Goal: Navigation & Orientation: Find specific page/section

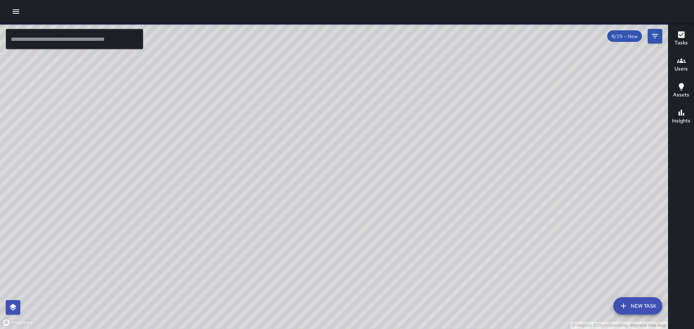
drag, startPoint x: 254, startPoint y: 188, endPoint x: 230, endPoint y: 149, distance: 46.0
click at [221, 135] on div "© Mapbox © OpenStreetMap Improve this map" at bounding box center [334, 176] width 668 height 306
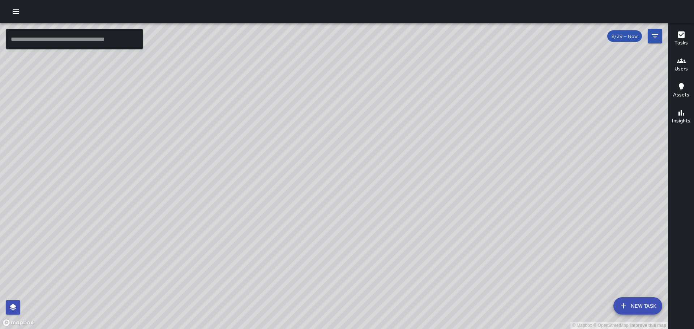
drag, startPoint x: 433, startPoint y: 65, endPoint x: 435, endPoint y: 95, distance: 30.5
click at [435, 95] on div "© Mapbox © OpenStreetMap Improve this map" at bounding box center [334, 176] width 668 height 306
drag, startPoint x: 465, startPoint y: 73, endPoint x: 452, endPoint y: 137, distance: 65.3
click at [452, 137] on div "© Mapbox © OpenStreetMap Improve this map" at bounding box center [334, 176] width 668 height 306
click at [17, 11] on icon "button" at bounding box center [16, 11] width 9 height 9
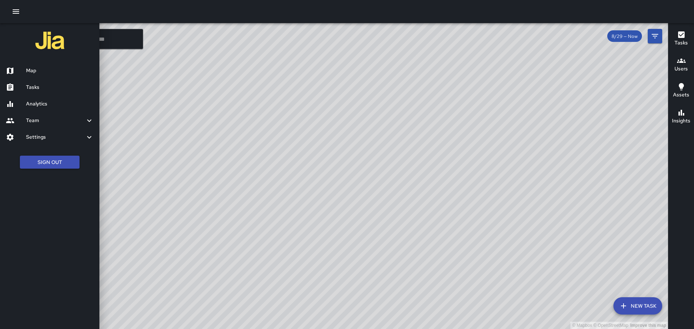
click at [25, 89] on div at bounding box center [16, 87] width 20 height 9
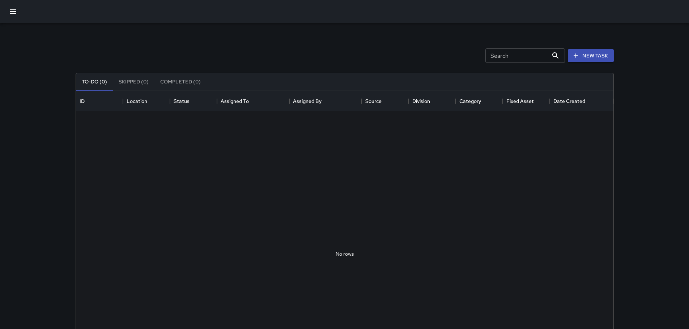
scroll to position [301, 532]
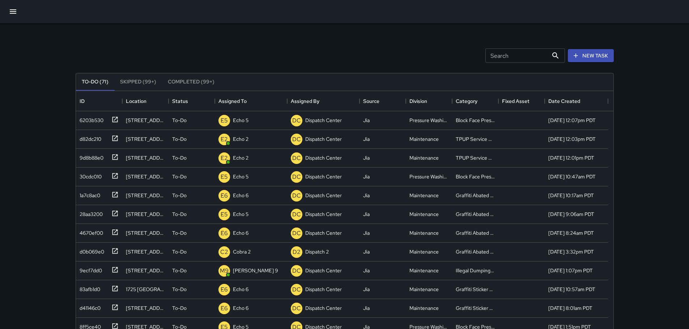
click at [16, 9] on icon "button" at bounding box center [13, 11] width 7 height 4
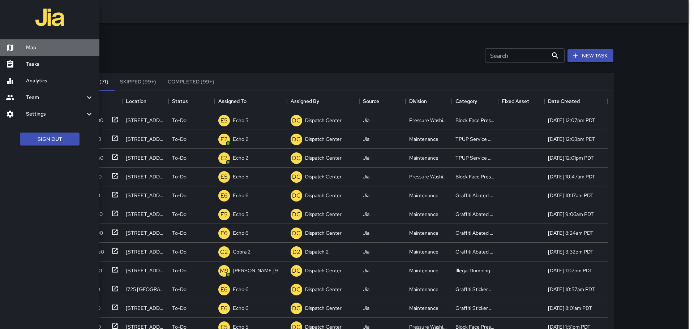
click at [39, 46] on h6 "Map" at bounding box center [60, 48] width 68 height 8
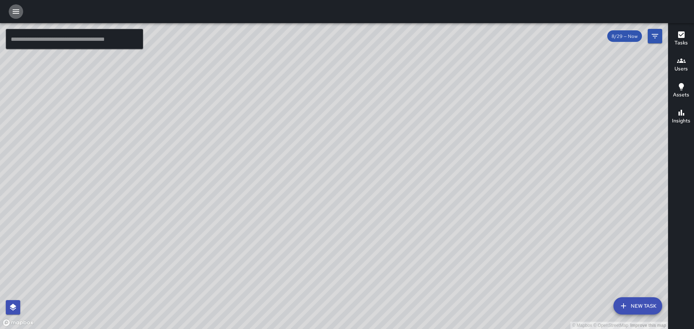
click at [15, 13] on icon "button" at bounding box center [16, 11] width 7 height 4
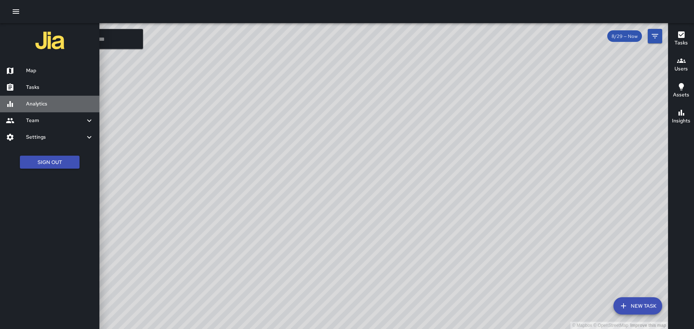
click at [33, 105] on h6 "Analytics" at bounding box center [60, 104] width 68 height 8
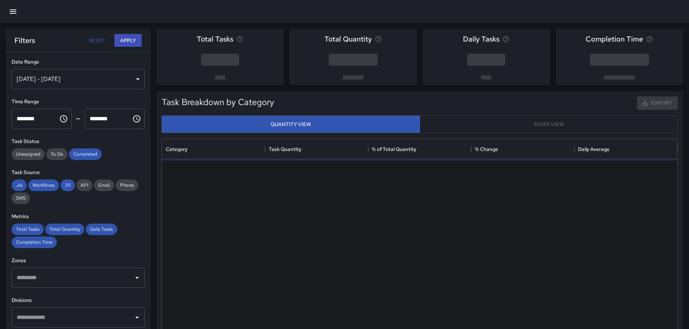
scroll to position [211, 510]
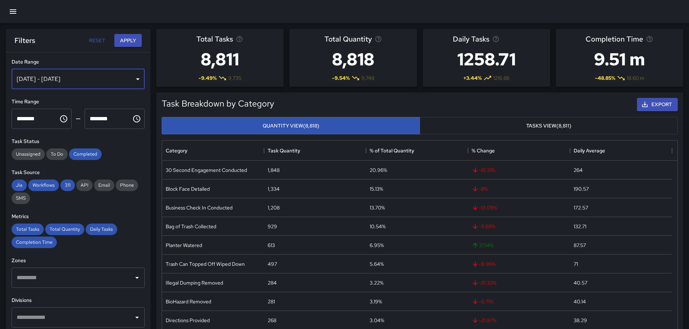
click at [101, 79] on div "Aug 23, 2025 - Aug 29, 2025" at bounding box center [78, 79] width 133 height 20
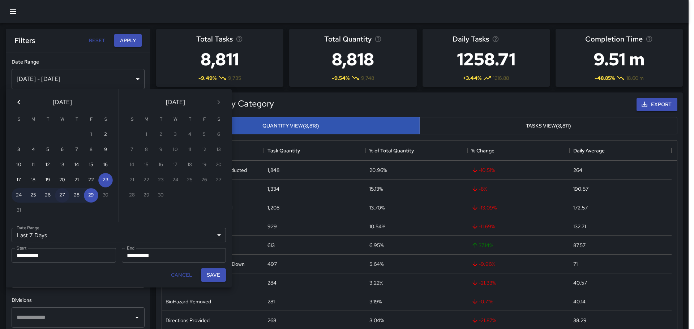
click at [65, 194] on button "27" at bounding box center [62, 195] width 14 height 14
type input "******"
type input "**********"
click at [65, 194] on button "27" at bounding box center [62, 195] width 14 height 14
type input "**********"
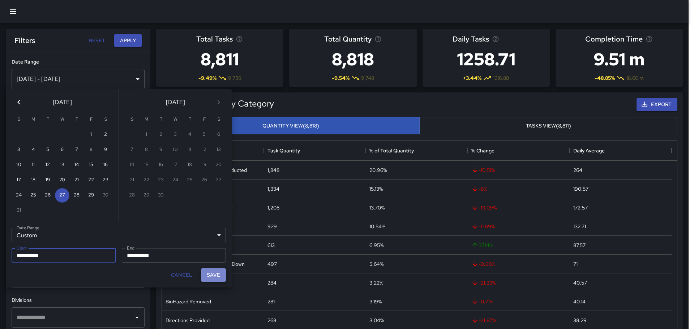
click at [215, 276] on button "Save" at bounding box center [213, 275] width 25 height 13
type input "**********"
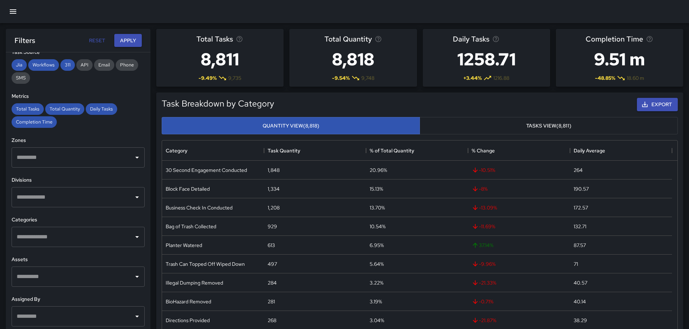
scroll to position [134, 0]
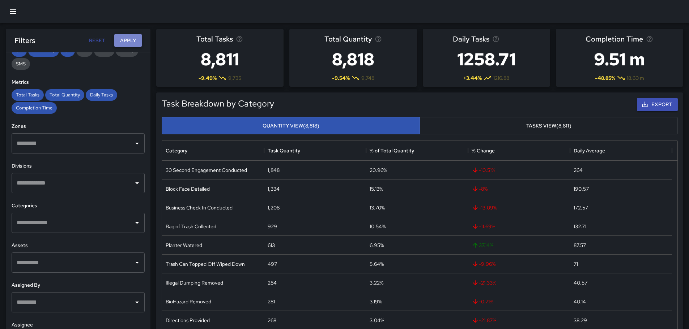
click at [125, 39] on button "Apply" at bounding box center [127, 40] width 27 height 13
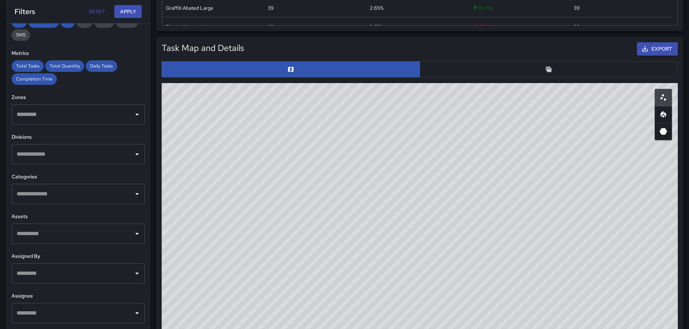
scroll to position [294, 0]
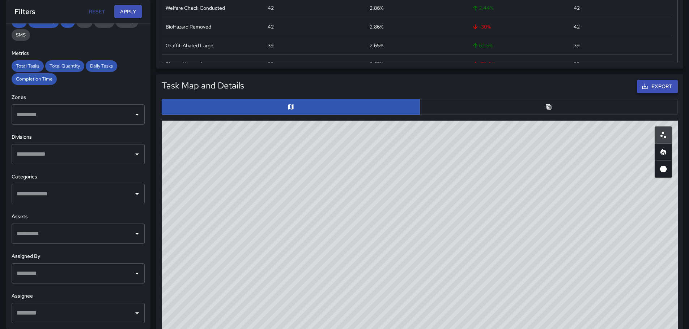
click at [651, 89] on button "Export" at bounding box center [657, 86] width 41 height 13
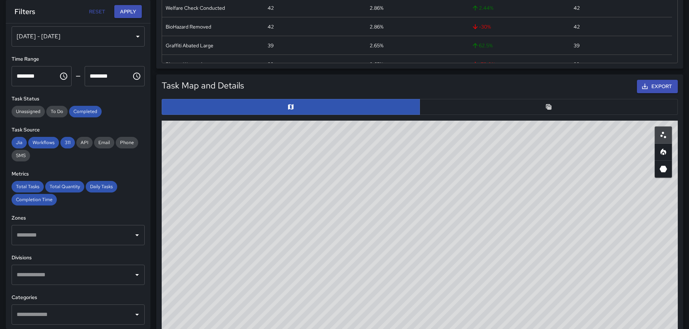
scroll to position [0, 0]
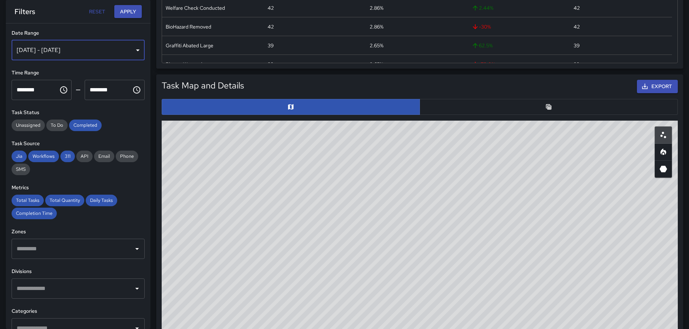
click at [131, 51] on div "Aug 27, 2025 - Aug 27, 2025" at bounding box center [78, 50] width 133 height 20
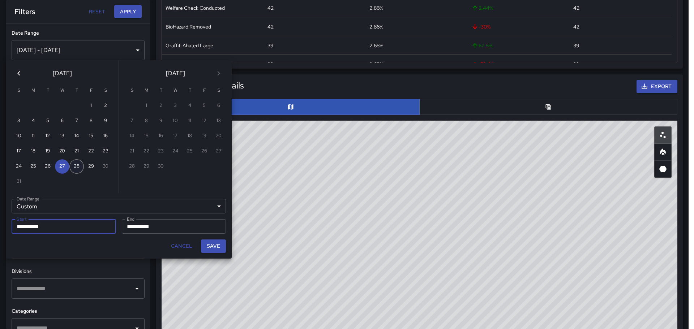
click at [76, 168] on button "28" at bounding box center [76, 166] width 14 height 14
type input "**********"
click at [76, 168] on button "28" at bounding box center [76, 166] width 14 height 14
type input "**********"
click at [208, 244] on button "Save" at bounding box center [213, 246] width 25 height 13
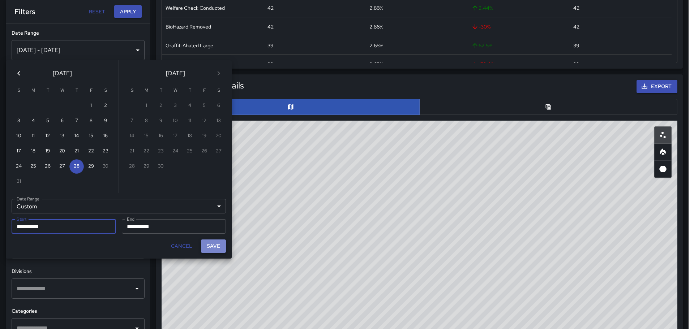
type input "**********"
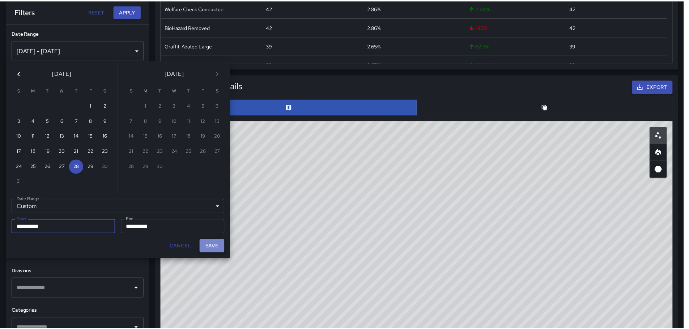
scroll to position [6, 6]
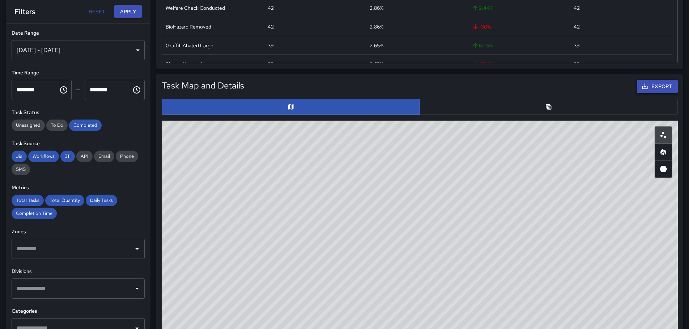
click at [652, 89] on button "Export" at bounding box center [657, 86] width 41 height 13
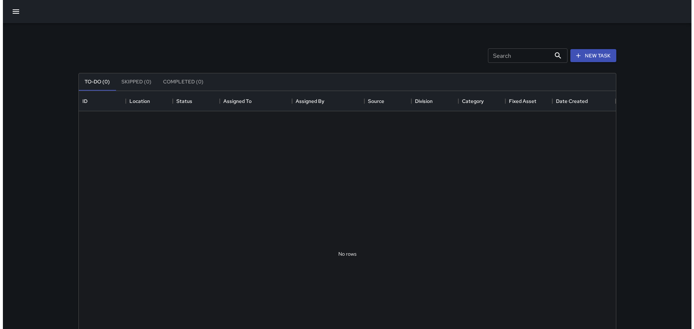
scroll to position [301, 532]
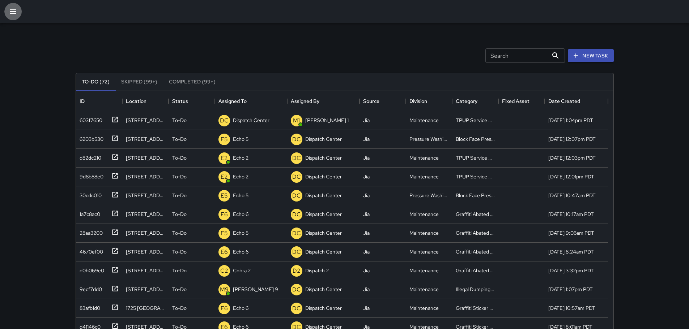
click at [7, 9] on button "button" at bounding box center [12, 11] width 17 height 17
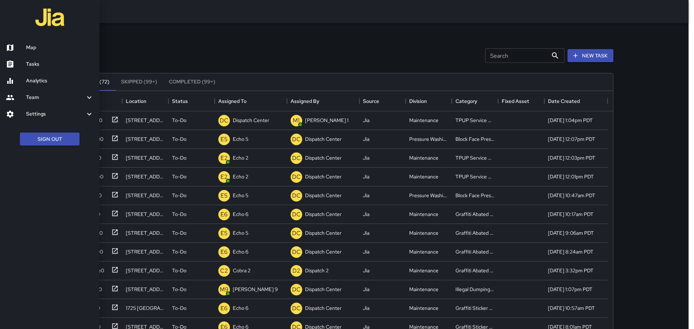
click at [30, 46] on h6 "Map" at bounding box center [60, 48] width 68 height 8
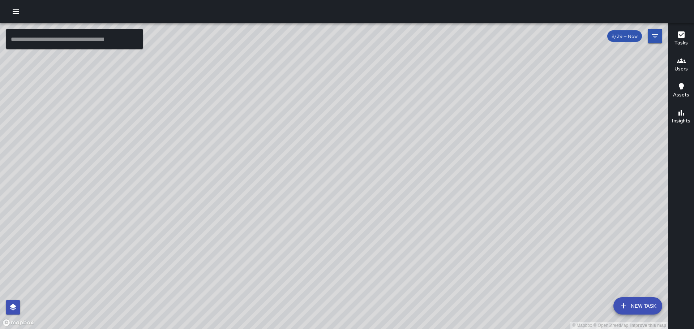
drag, startPoint x: 307, startPoint y: 133, endPoint x: 462, endPoint y: 157, distance: 157.8
click at [495, 103] on div "© Mapbox © OpenStreetMap Improve this map" at bounding box center [334, 176] width 668 height 306
drag, startPoint x: 273, startPoint y: 266, endPoint x: 330, endPoint y: 167, distance: 114.4
click at [330, 167] on div "© Mapbox © OpenStreetMap Improve this map" at bounding box center [334, 176] width 668 height 306
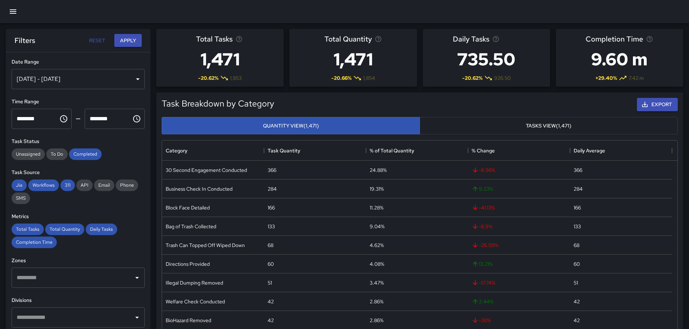
click at [13, 13] on icon "button" at bounding box center [13, 11] width 7 height 4
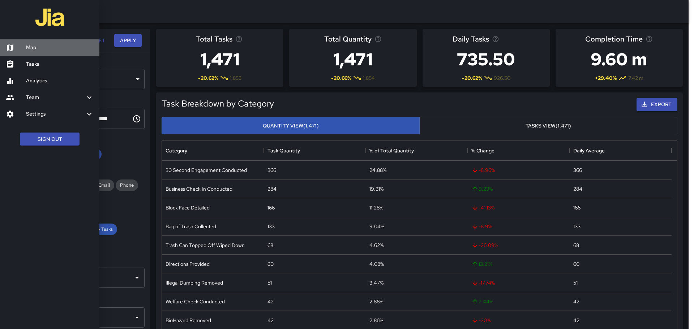
click at [37, 51] on h6 "Map" at bounding box center [60, 48] width 68 height 8
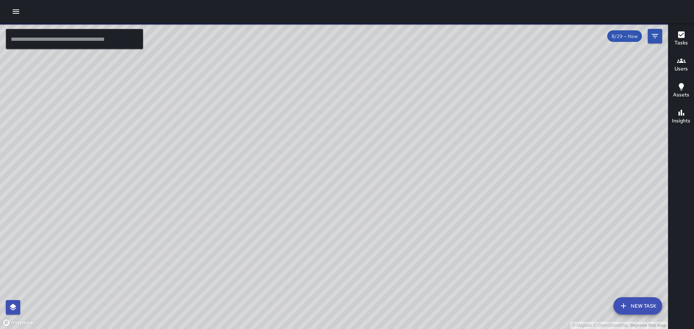
drag, startPoint x: 357, startPoint y: 199, endPoint x: 382, endPoint y: 53, distance: 148.1
click at [389, 59] on div "© Mapbox © OpenStreetMap Improve this map" at bounding box center [334, 176] width 668 height 306
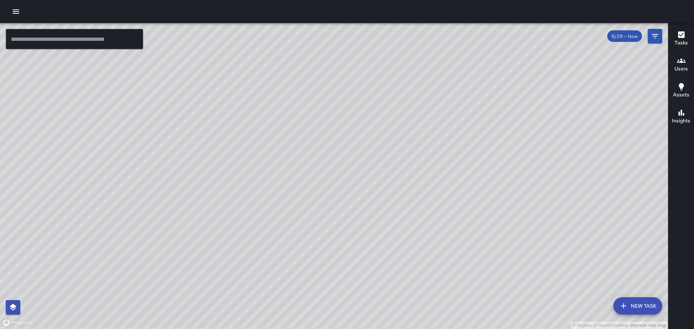
drag, startPoint x: 315, startPoint y: 236, endPoint x: 294, endPoint y: 269, distance: 39.5
click at [291, 298] on div "© Mapbox © OpenStreetMap Improve this map" at bounding box center [334, 176] width 668 height 306
drag, startPoint x: 382, startPoint y: 119, endPoint x: 366, endPoint y: 228, distance: 110.1
click at [366, 232] on div "© Mapbox © OpenStreetMap Improve this map" at bounding box center [334, 176] width 668 height 306
drag, startPoint x: 328, startPoint y: 228, endPoint x: 367, endPoint y: 77, distance: 155.7
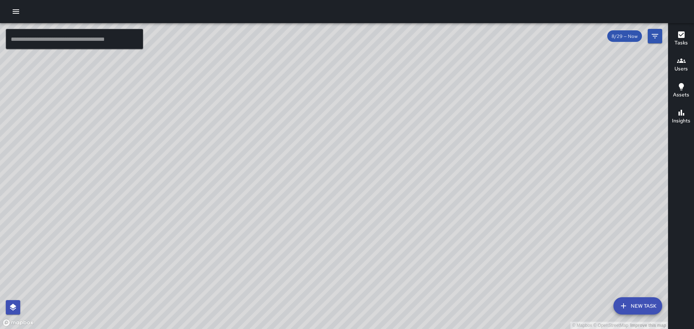
click at [394, 54] on div "© Mapbox © OpenStreetMap Improve this map" at bounding box center [334, 176] width 668 height 306
drag, startPoint x: 238, startPoint y: 108, endPoint x: 556, endPoint y: 106, distance: 317.8
click at [556, 106] on div "© Mapbox © OpenStreetMap Improve this map" at bounding box center [334, 176] width 668 height 306
drag, startPoint x: 509, startPoint y: 92, endPoint x: 504, endPoint y: 157, distance: 64.6
click at [504, 157] on div "© Mapbox © OpenStreetMap Improve this map" at bounding box center [334, 176] width 668 height 306
